Goal: Information Seeking & Learning: Learn about a topic

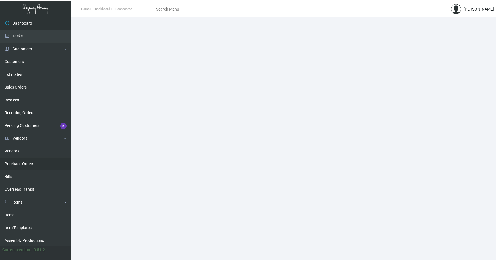
drag, startPoint x: 13, startPoint y: 210, endPoint x: 47, endPoint y: 166, distance: 55.8
click at [13, 210] on link "Items" at bounding box center [35, 215] width 71 height 13
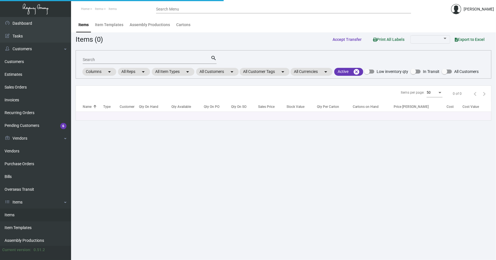
click at [127, 56] on div "Search" at bounding box center [147, 59] width 128 height 9
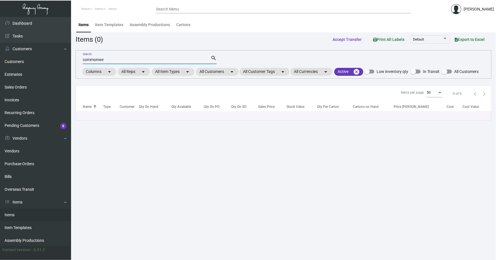
type input "commonwe"
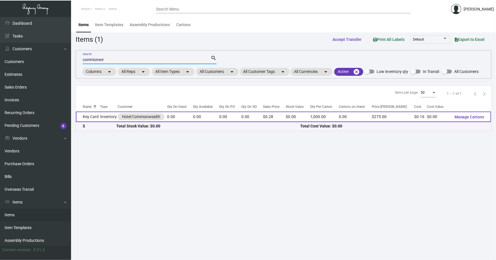
click at [97, 117] on td "Key Card" at bounding box center [88, 117] width 24 height 11
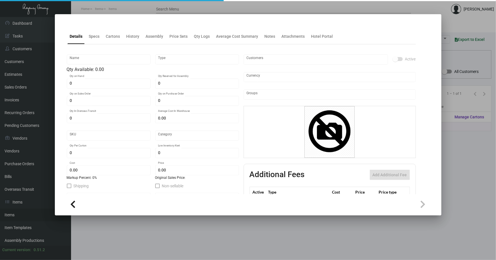
type input "Key Card"
type input "Inventory"
type input "$ 0.173"
type input "Standard"
type input "1,000"
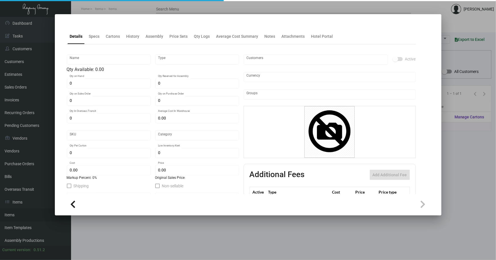
type input "$ 0.157"
type input "$ 0.275"
checkbox input "true"
type input "United States Dollar $"
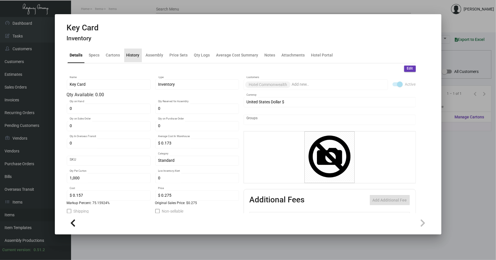
click at [135, 56] on div "History" at bounding box center [133, 55] width 13 height 6
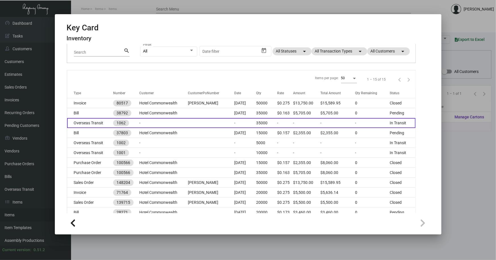
scroll to position [51, 0]
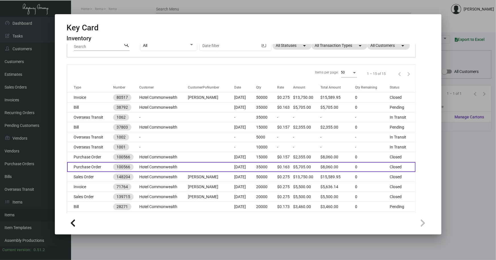
click at [184, 165] on td "Hotel Commonwealth" at bounding box center [163, 167] width 49 height 10
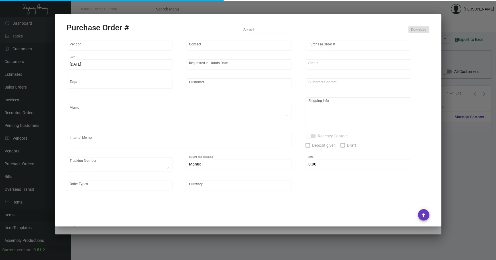
type input "Nexqo"
type input "[PERSON_NAME]"
type input "100566"
type input "[DATE]"
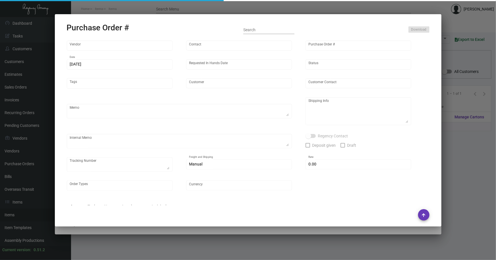
type input "Hotel Commonwealth"
type textarea "15K black keys by AIR to NJ, rest by BOAT to [GEOGRAPHIC_DATA]."
type textarea "Regency Group NJ - [PERSON_NAME] [STREET_ADDRESS]"
checkbox input "true"
type input "$ 0.00"
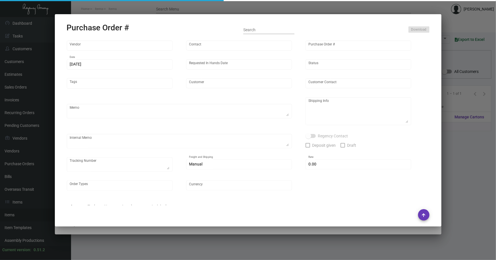
type input "United States Dollar $"
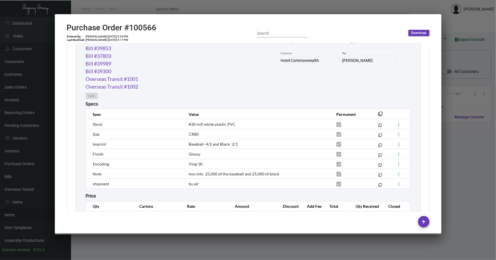
scroll to position [226, 0]
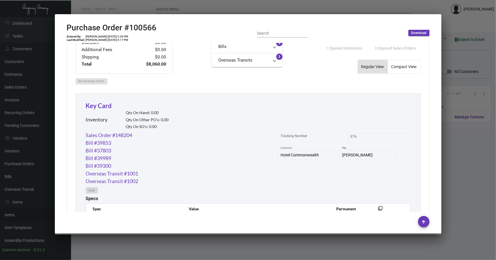
click at [461, 160] on div at bounding box center [248, 130] width 496 height 260
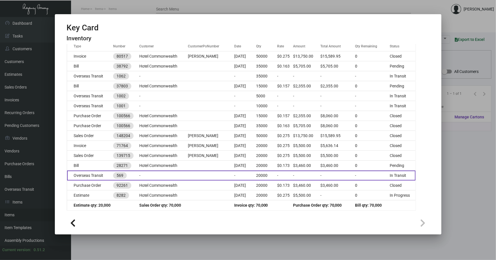
scroll to position [0, 0]
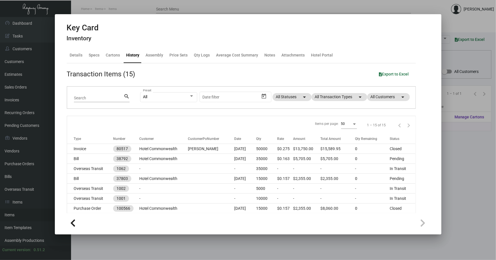
click at [449, 157] on div at bounding box center [248, 130] width 496 height 260
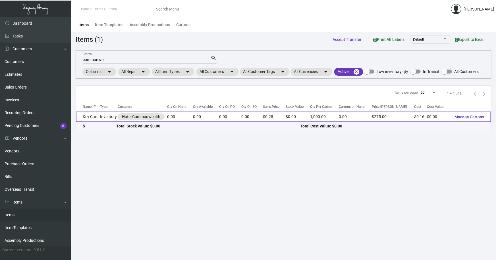
click at [102, 115] on td "Inventory" at bounding box center [109, 117] width 18 height 11
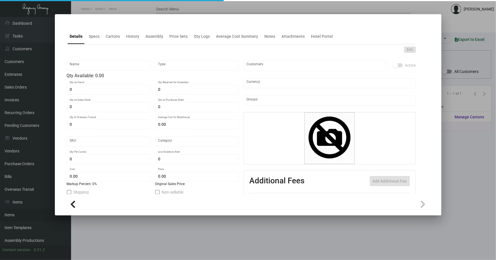
type input "Key Card"
type input "Inventory"
type input "$ 0.173"
type input "Standard"
type input "1,000"
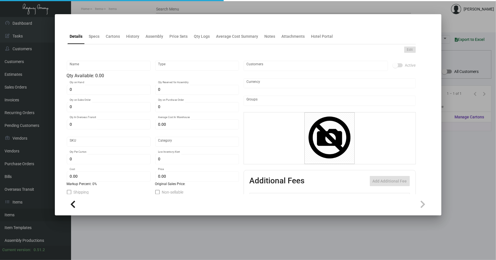
type input "$ 0.157"
type input "$ 0.275"
checkbox input "true"
type input "United States Dollar $"
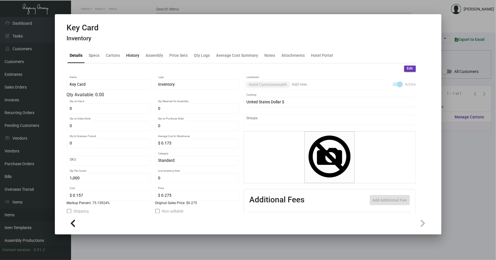
click at [134, 55] on div "History" at bounding box center [133, 55] width 13 height 6
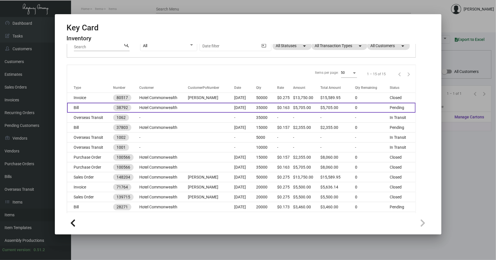
scroll to position [51, 0]
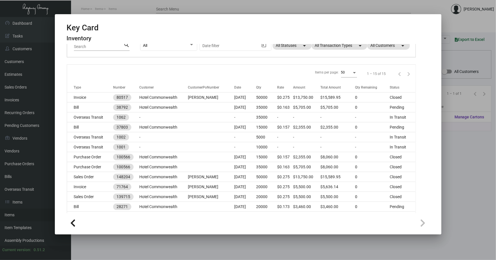
click at [460, 150] on div at bounding box center [248, 130] width 496 height 260
